Goal: Information Seeking & Learning: Learn about a topic

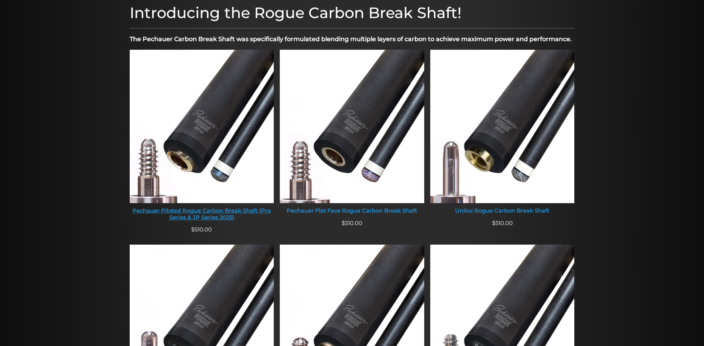
scroll to position [231, 0]
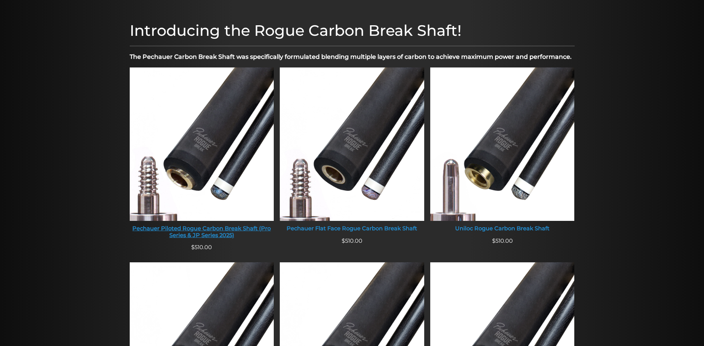
click at [217, 157] on img at bounding box center [202, 143] width 144 height 153
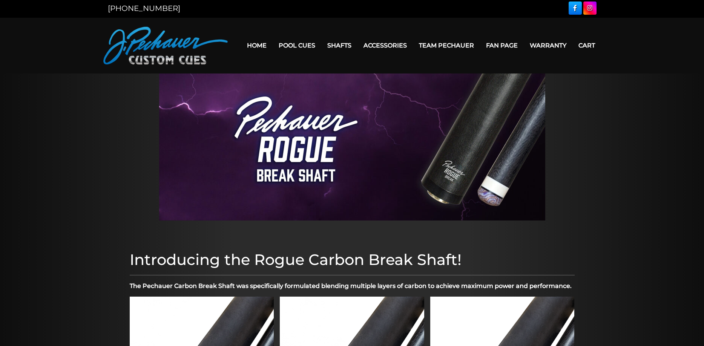
scroll to position [0, 0]
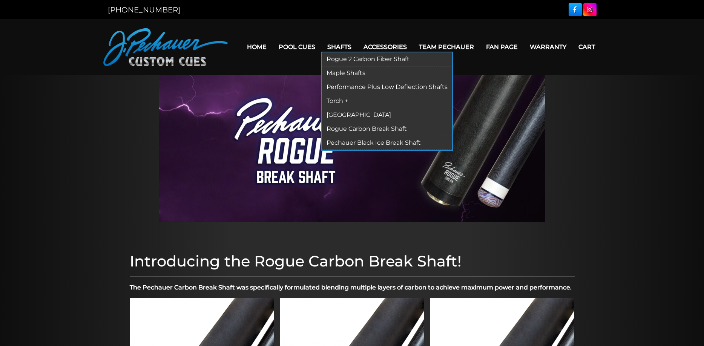
click at [355, 59] on link "Rogue 2 Carbon Fiber Shaft" at bounding box center [387, 59] width 130 height 14
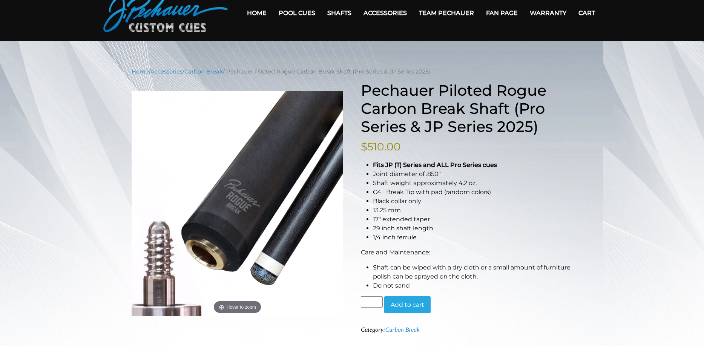
scroll to position [38, 0]
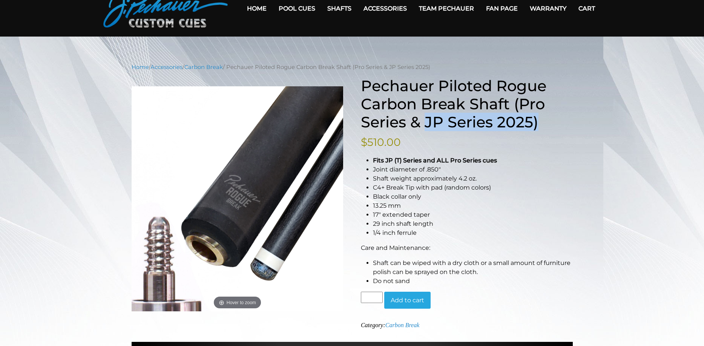
drag, startPoint x: 424, startPoint y: 123, endPoint x: 541, endPoint y: 125, distance: 117.2
click at [541, 125] on h1 "Pechauer Piloted Rogue Carbon Break Shaft (Pro Series & JP Series 2025)" at bounding box center [467, 104] width 212 height 54
click at [540, 149] on p "$ 510.00" at bounding box center [467, 142] width 212 height 16
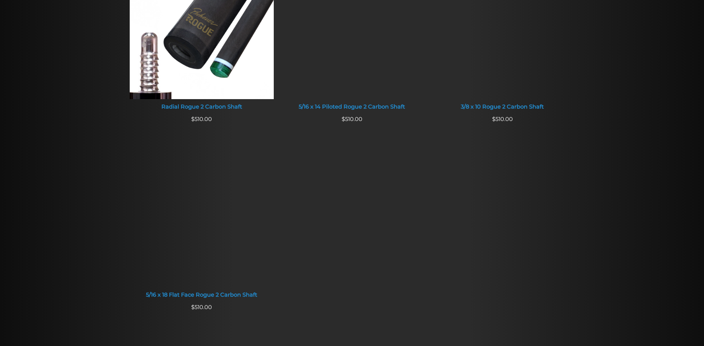
scroll to position [231, 0]
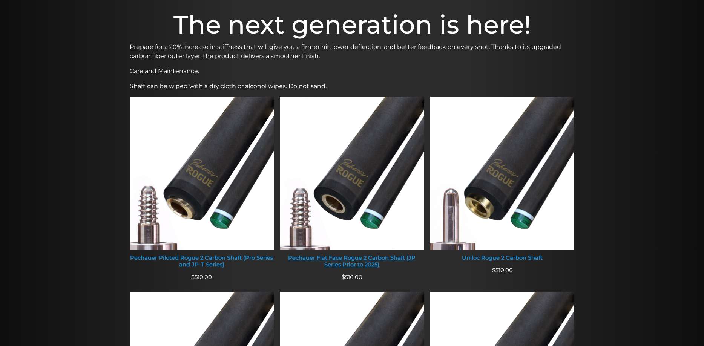
click at [392, 198] on img at bounding box center [352, 173] width 144 height 153
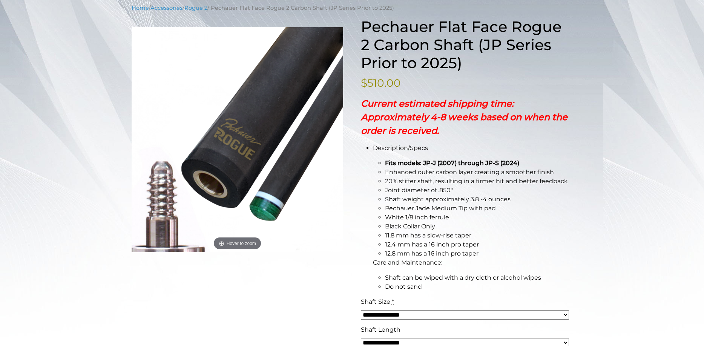
scroll to position [115, 0]
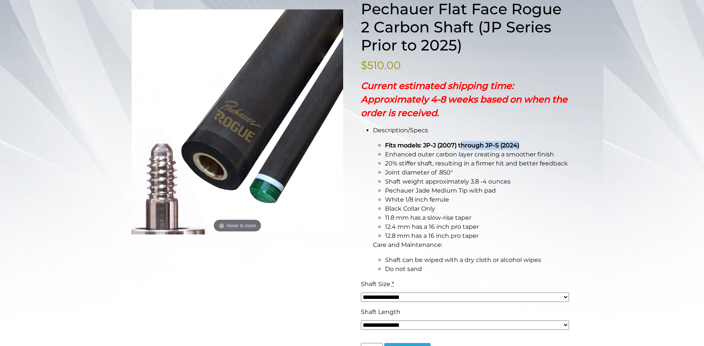
drag, startPoint x: 465, startPoint y: 146, endPoint x: 532, endPoint y: 146, distance: 67.8
click at [532, 146] on li "Fits models: JP-J (2007) through JP-S (2024)" at bounding box center [479, 145] width 188 height 9
drag, startPoint x: 532, startPoint y: 146, endPoint x: 467, endPoint y: 142, distance: 65.3
click at [467, 142] on li "Fits models: JP-J (2007) through JP-S (2024)" at bounding box center [479, 145] width 188 height 9
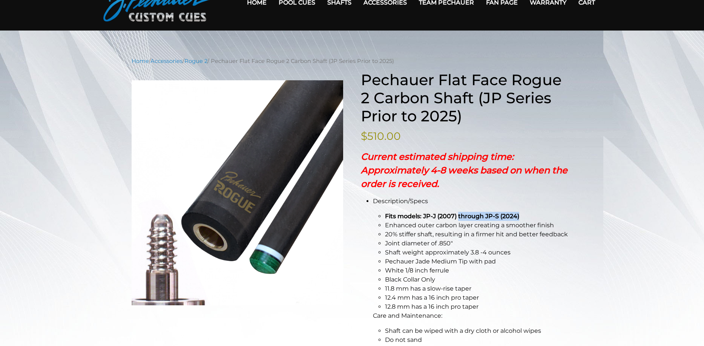
scroll to position [38, 0]
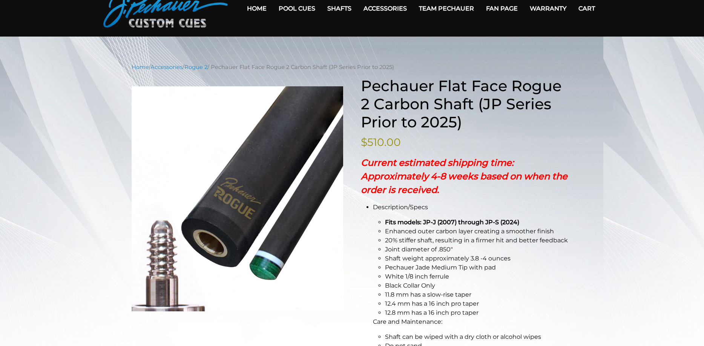
click at [547, 204] on p "Description/Specs" at bounding box center [473, 207] width 200 height 9
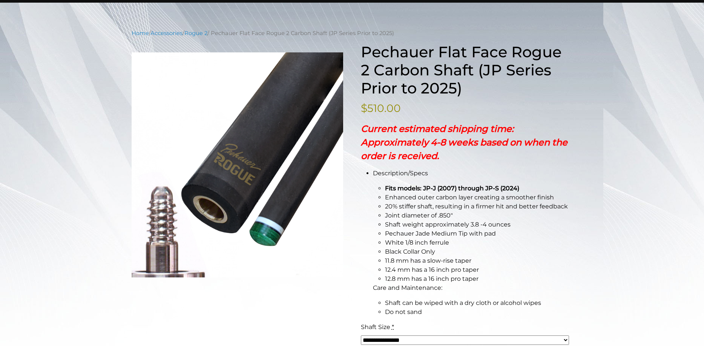
scroll to position [77, 0]
